Goal: Task Accomplishment & Management: Manage account settings

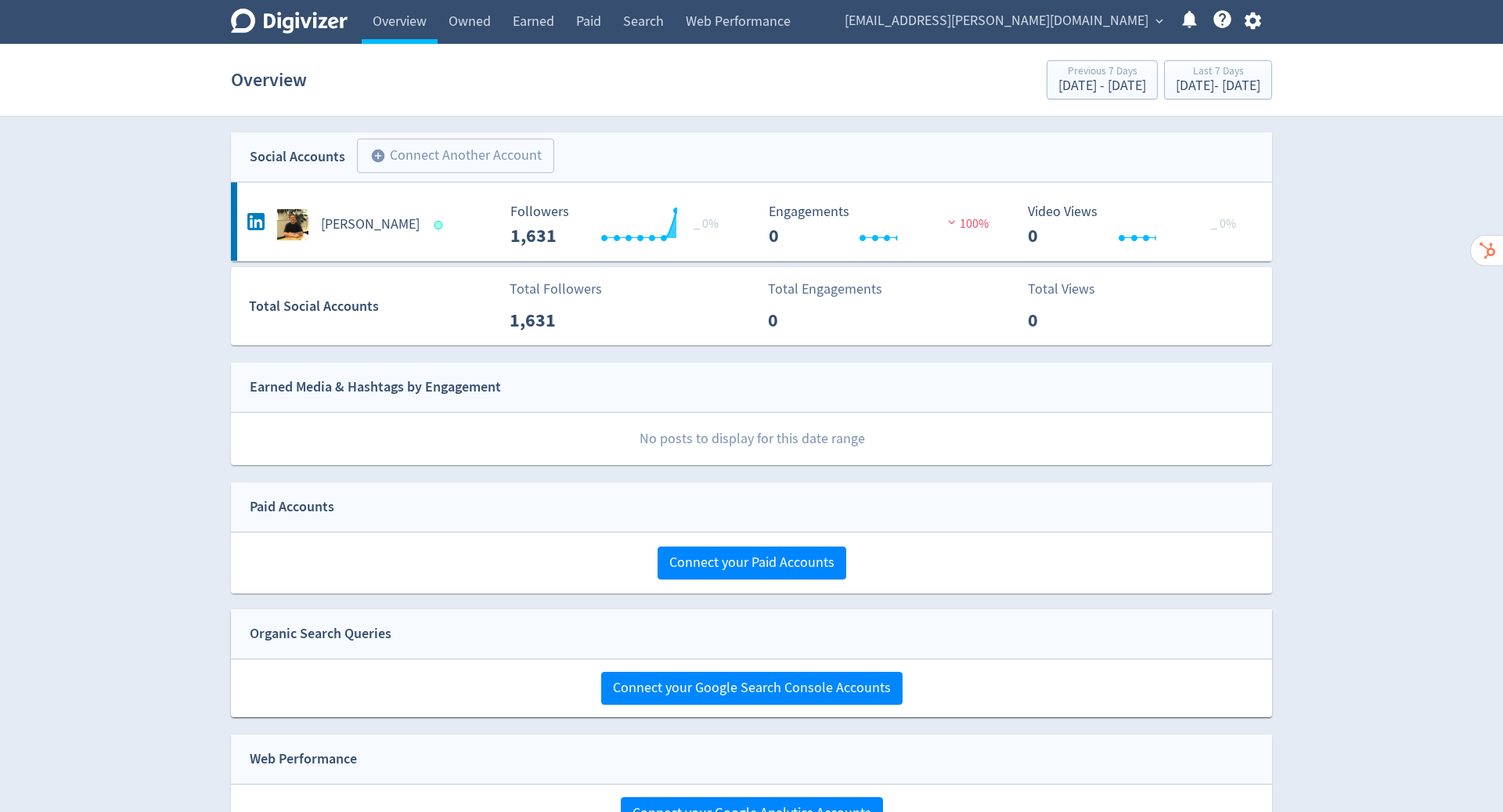
click at [1256, 19] on icon "button" at bounding box center [1252, 21] width 16 height 17
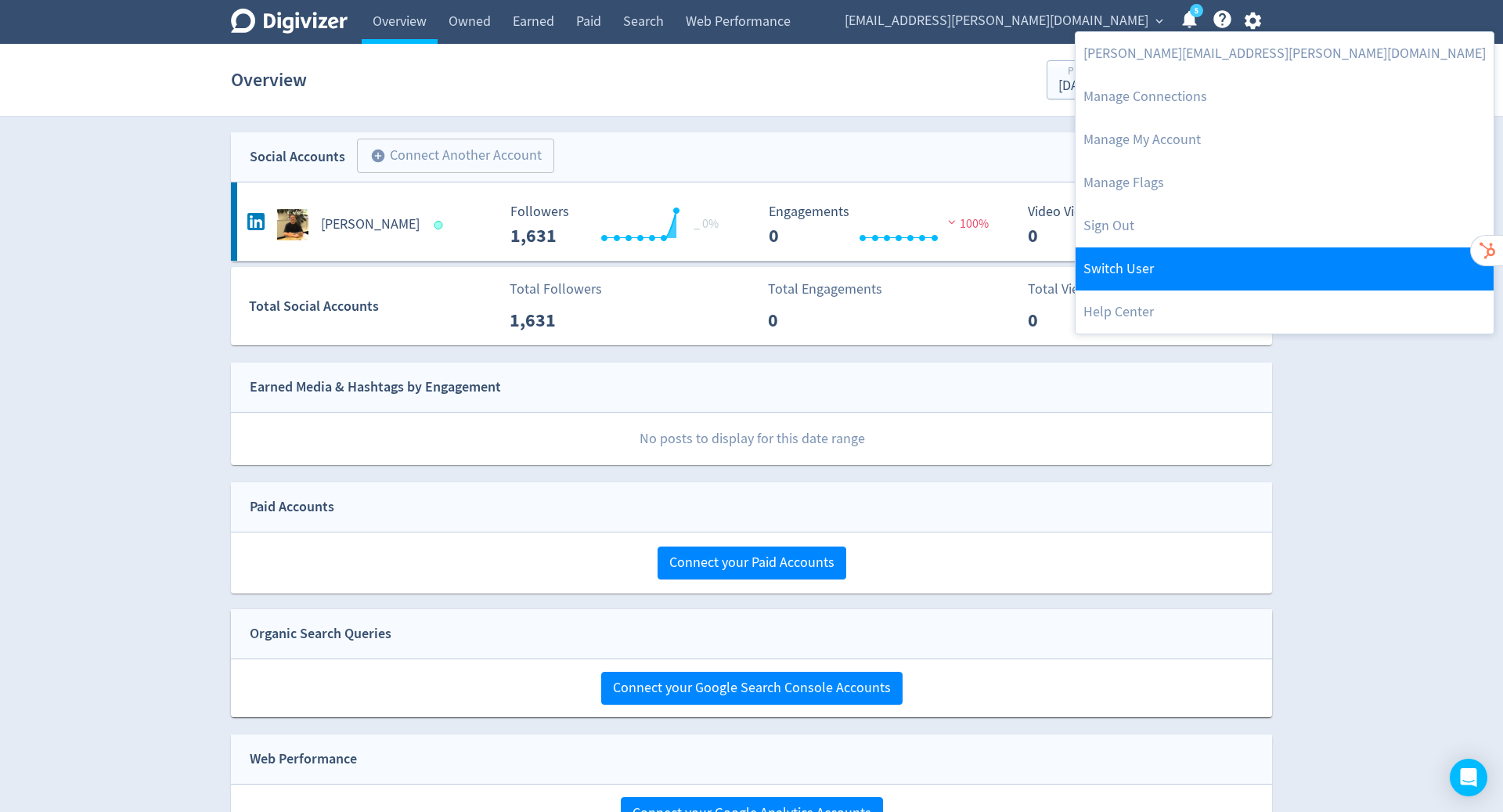
click at [1148, 271] on link "Switch User" at bounding box center [1284, 269] width 418 height 43
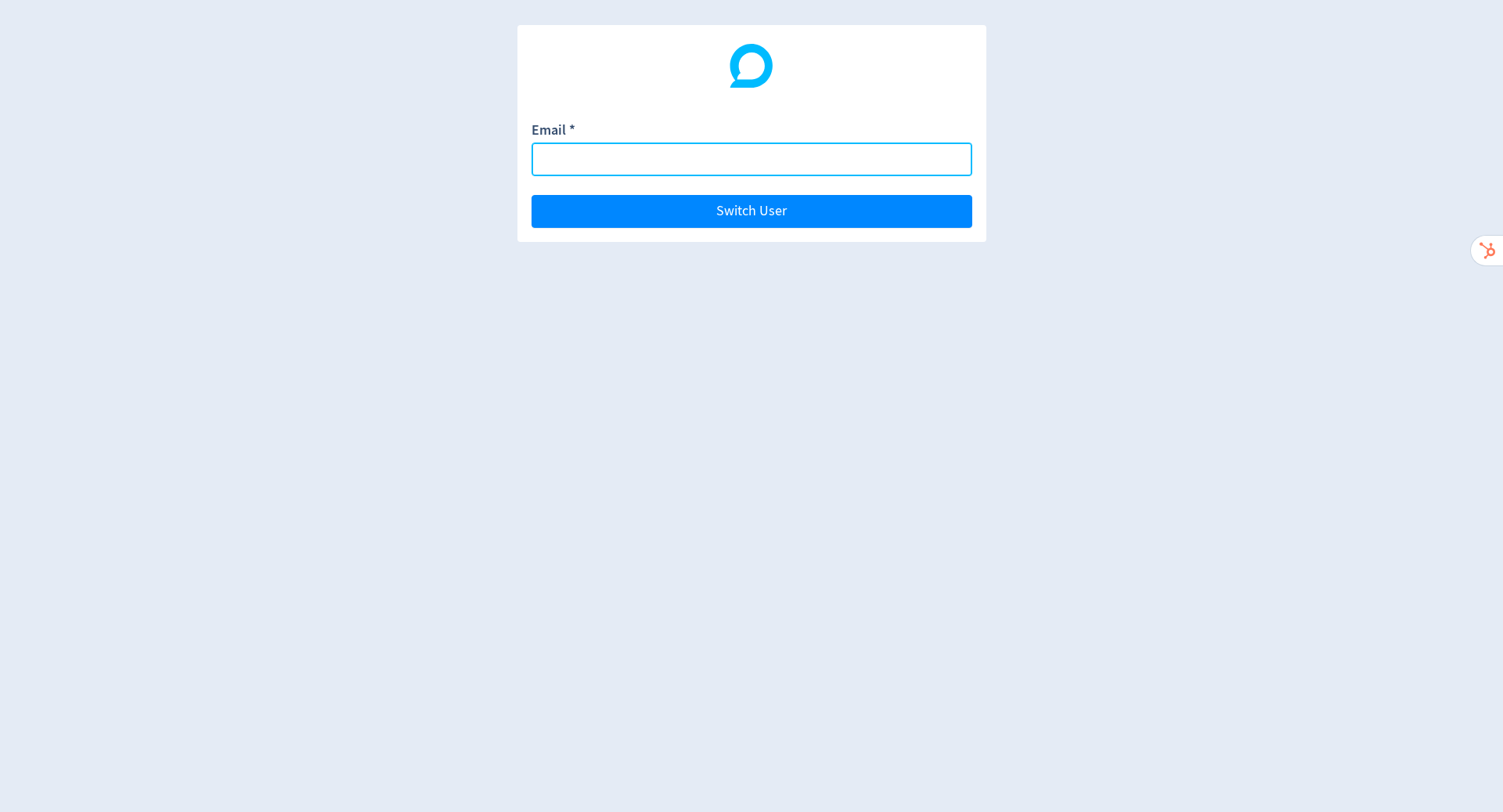
click at [740, 153] on input "Email *" at bounding box center [752, 160] width 441 height 34
paste input "[EMAIL_ADDRESS][DOMAIN_NAME]"
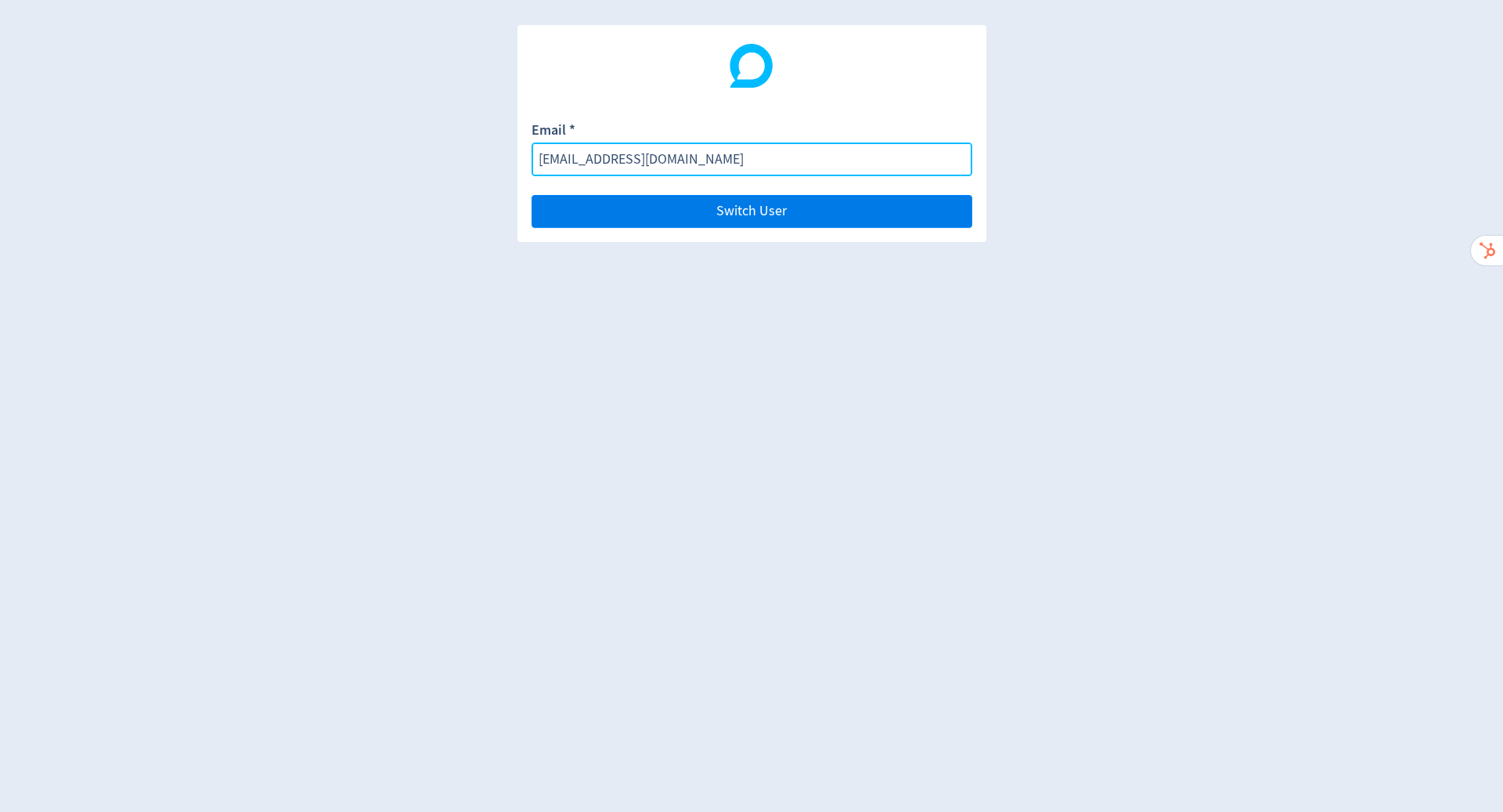
type input "[EMAIL_ADDRESS][DOMAIN_NAME]"
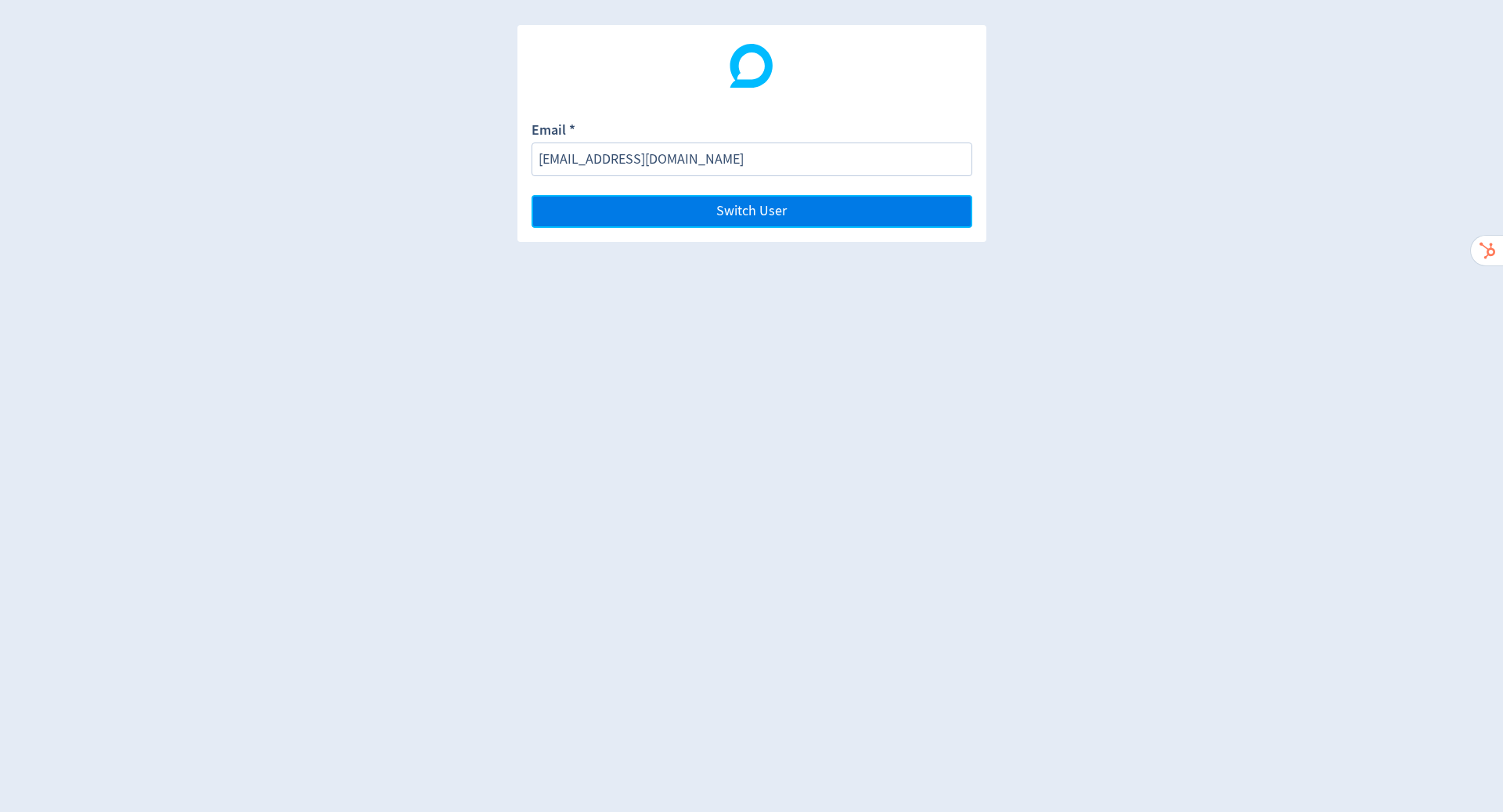
click at [747, 225] on button "Switch User" at bounding box center [752, 211] width 441 height 33
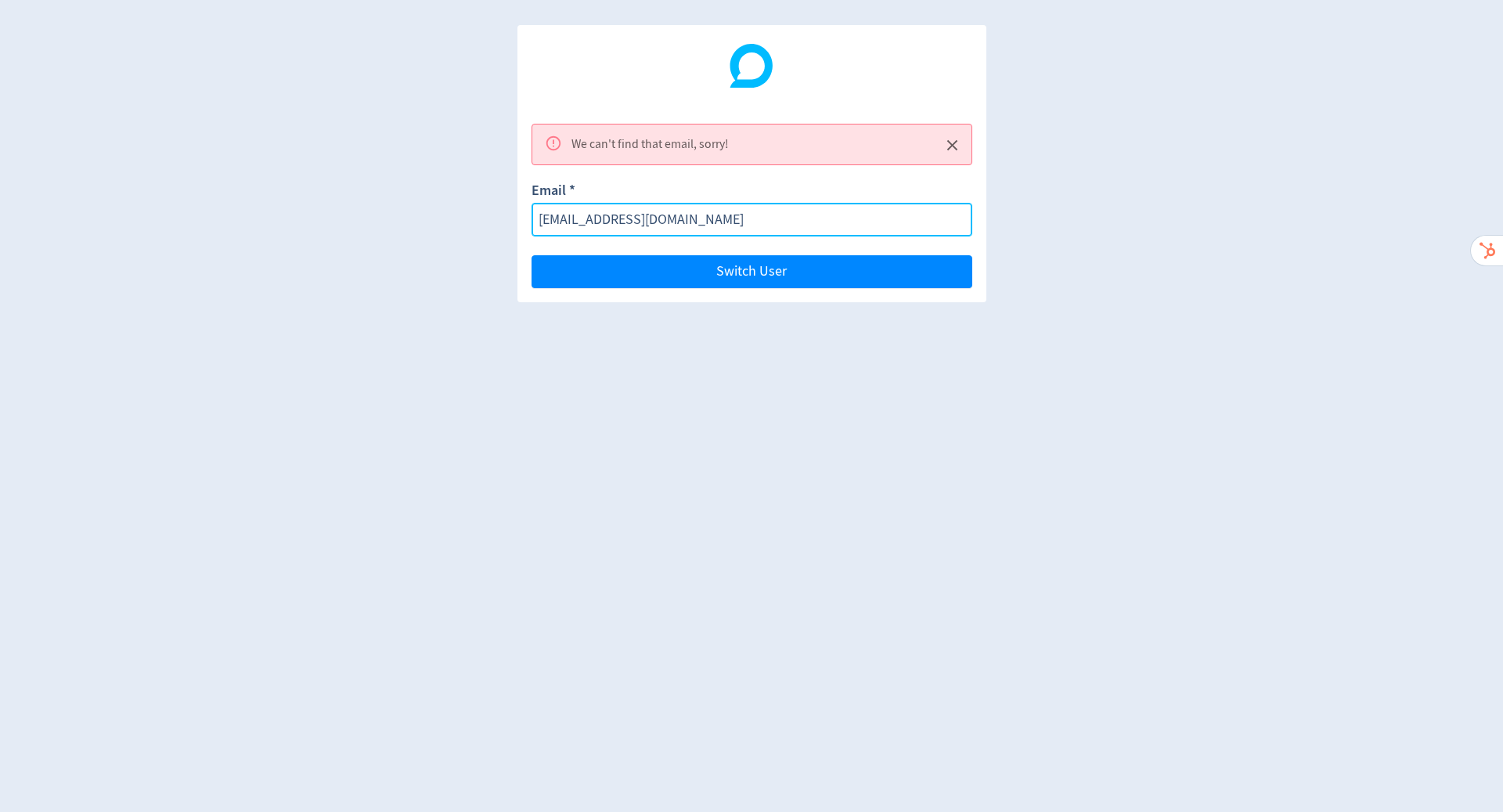
drag, startPoint x: 747, startPoint y: 225, endPoint x: 446, endPoint y: 218, distance: 301.1
click at [446, 218] on div "We can't find that email, sorry! Email * [EMAIL_ADDRESS][DOMAIN_NAME] Switch Us…" at bounding box center [752, 406] width 1503 height 812
click at [610, 213] on input "Email *" at bounding box center [752, 220] width 441 height 34
paste input "[EMAIL_ADDRESS][DOMAIN_NAME]"
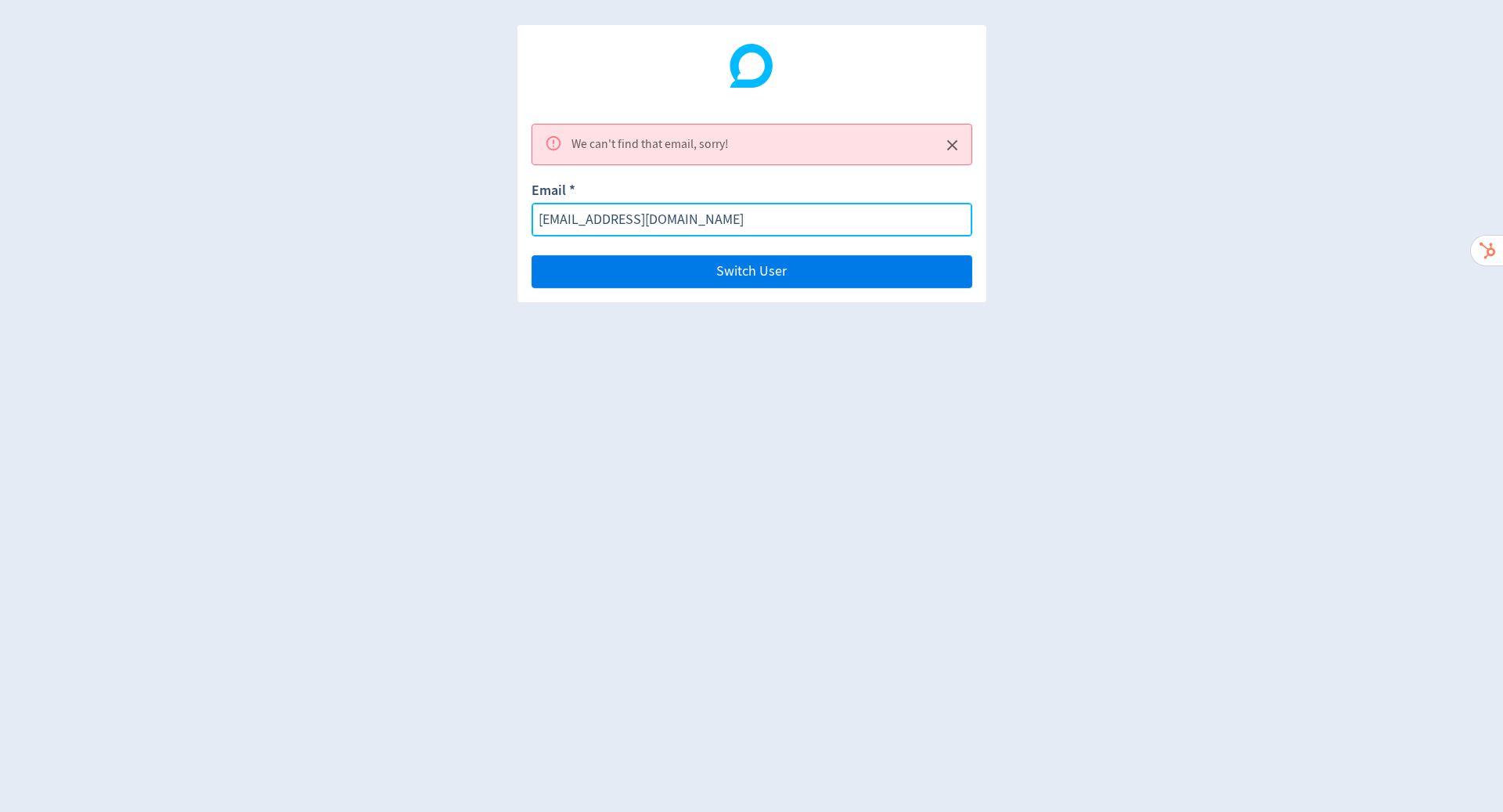
type input "[EMAIL_ADDRESS][DOMAIN_NAME]"
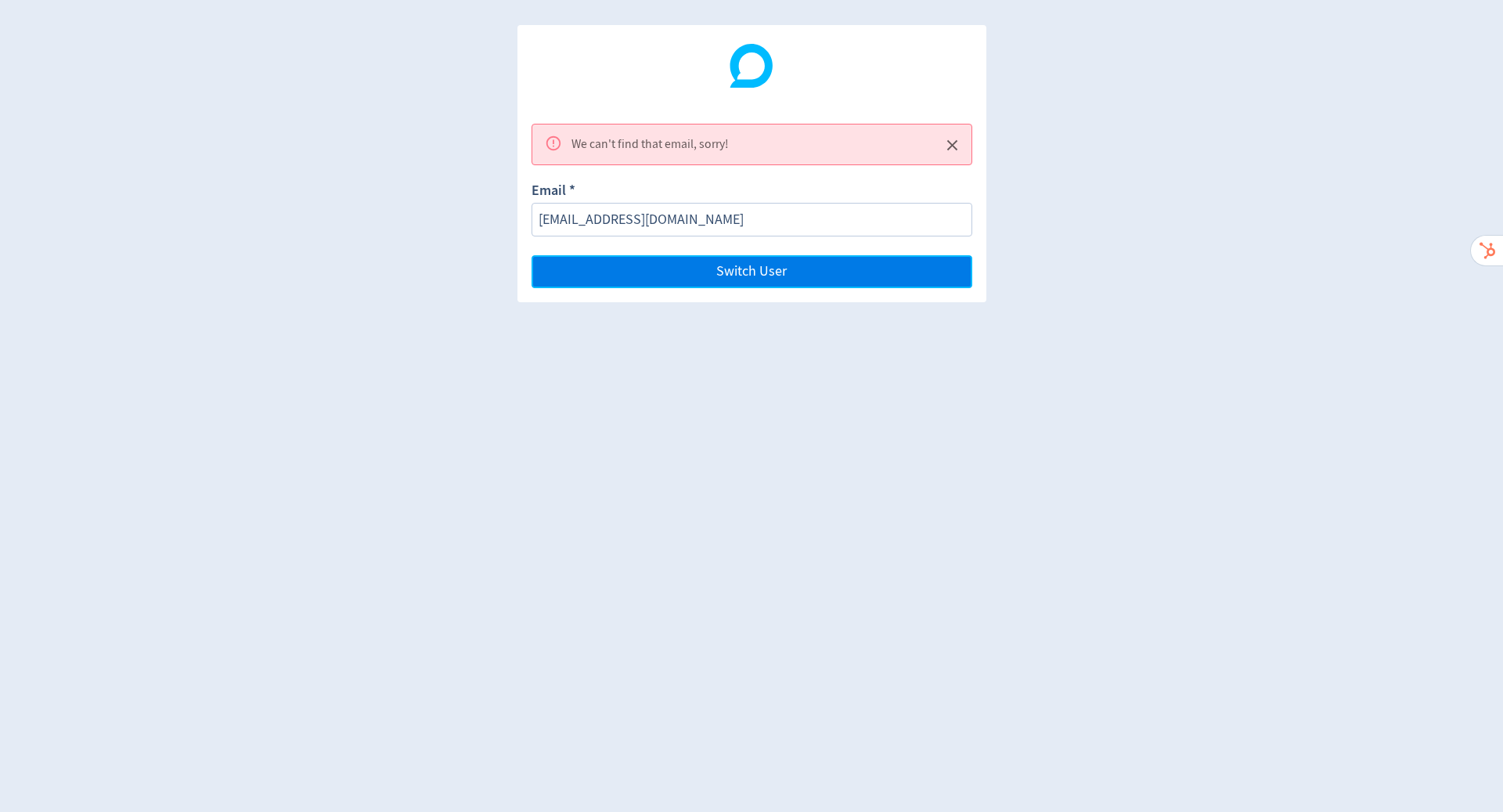
click at [664, 278] on button "Switch User" at bounding box center [752, 271] width 441 height 33
